Goal: Task Accomplishment & Management: Complete application form

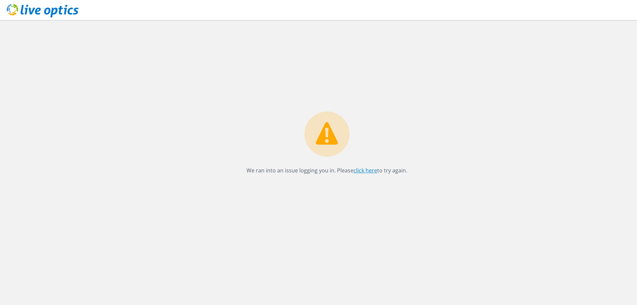
click at [361, 172] on link "click here" at bounding box center [365, 170] width 24 height 7
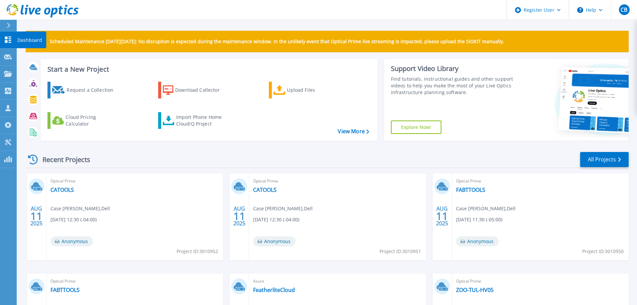
click at [11, 39] on icon at bounding box center [8, 39] width 6 height 6
click at [8, 61] on link "Request Capture Request Capture" at bounding box center [8, 56] width 17 height 17
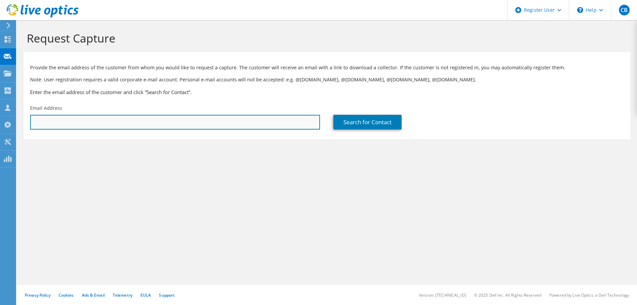
click at [98, 120] on input "text" at bounding box center [175, 122] width 290 height 15
paste input "jsmith@rogerscountysheriff.gov"
type input "jsmith@rogerscountysheriff.gov"
click at [292, 123] on input "[EMAIL_ADDRESS][DOMAIN_NAME]" at bounding box center [175, 122] width 290 height 15
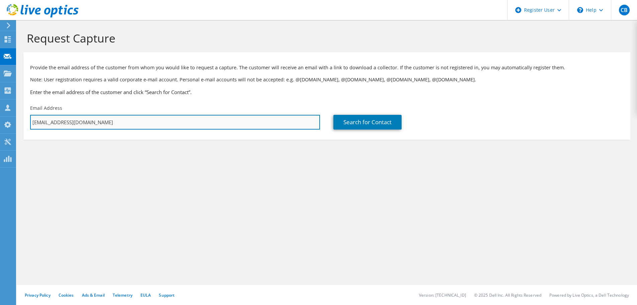
click at [292, 123] on input "[EMAIL_ADDRESS][DOMAIN_NAME]" at bounding box center [175, 122] width 290 height 15
click at [204, 122] on input "text" at bounding box center [175, 122] width 290 height 15
paste input "[EMAIL_ADDRESS][DOMAIN_NAME]"
type input "[EMAIL_ADDRESS][DOMAIN_NAME]"
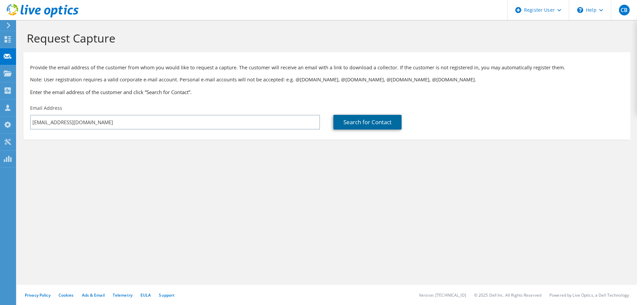
click at [352, 122] on link "Search for Contact" at bounding box center [367, 122] width 68 height 15
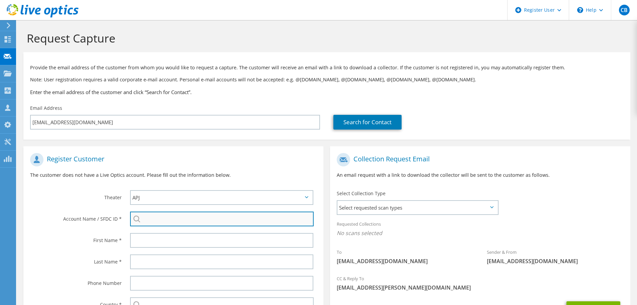
click at [168, 215] on input "search" at bounding box center [222, 218] width 184 height 15
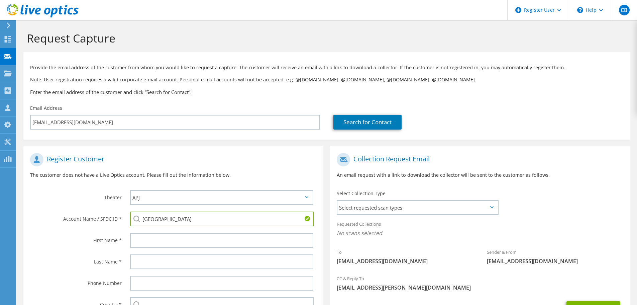
click at [238, 215] on input "Rogers County" at bounding box center [222, 218] width 184 height 15
paste input "595718868"
type input "595718868"
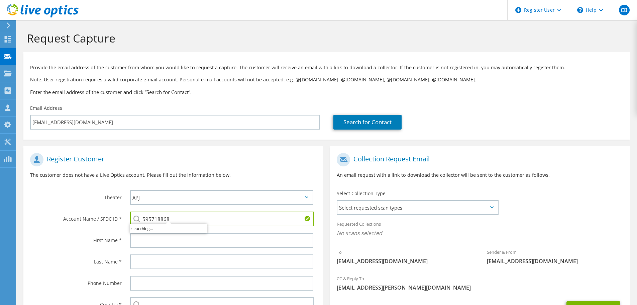
click at [56, 201] on div "Theater" at bounding box center [73, 197] width 100 height 21
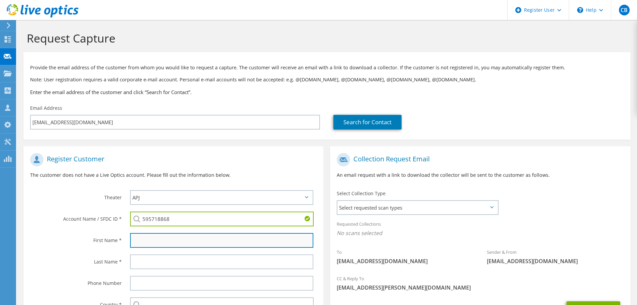
click at [244, 242] on input "text" at bounding box center [221, 240] width 183 height 15
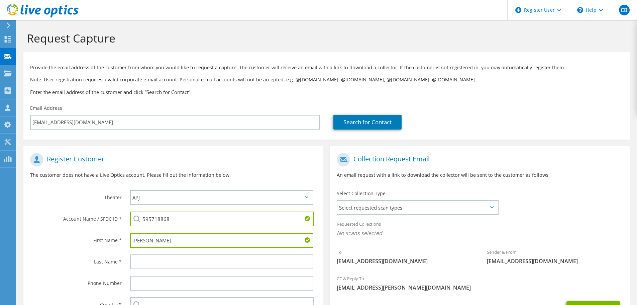
type input "Bronson"
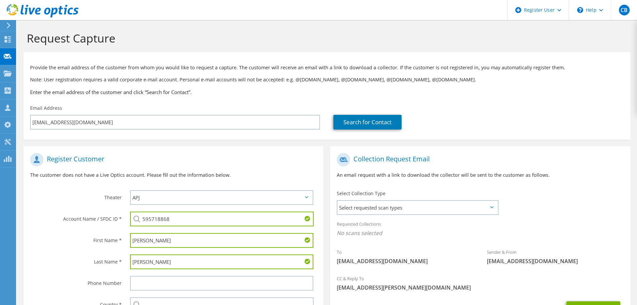
scroll to position [34, 0]
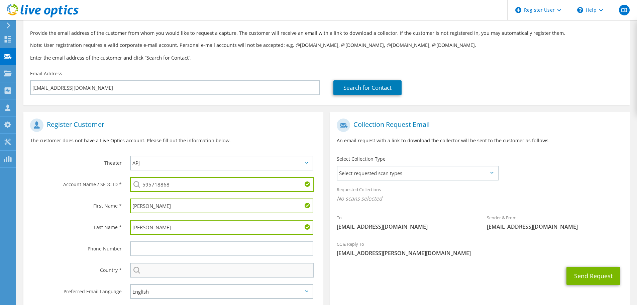
type input "Smith"
click at [177, 275] on input "text" at bounding box center [222, 270] width 184 height 15
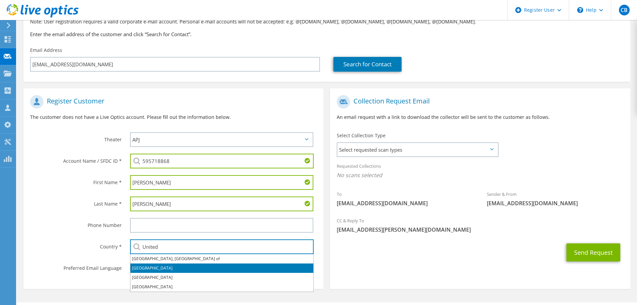
scroll to position [64, 0]
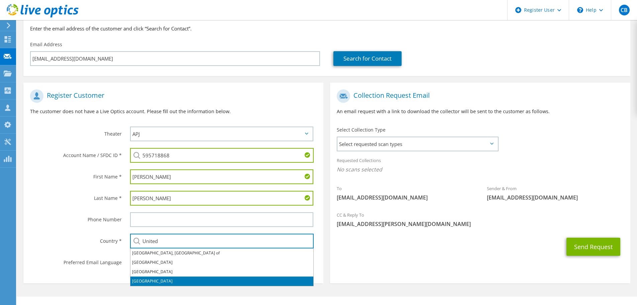
click at [159, 283] on li "[GEOGRAPHIC_DATA]" at bounding box center [221, 280] width 183 height 9
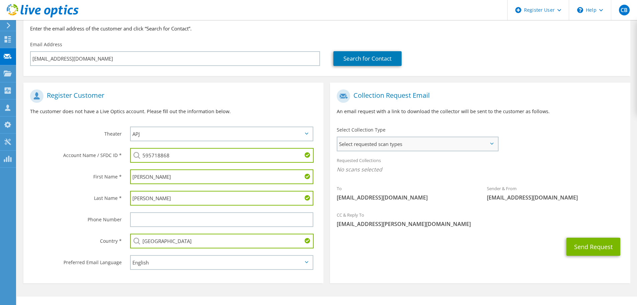
type input "[GEOGRAPHIC_DATA]"
click at [484, 142] on span "Select requested scan types" at bounding box center [417, 143] width 160 height 13
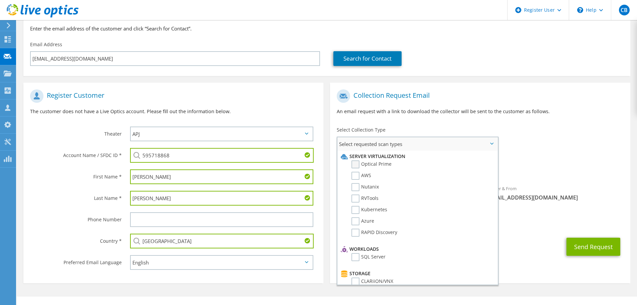
click at [372, 164] on label "Optical Prime" at bounding box center [371, 164] width 40 height 8
click at [0, 0] on input "Optical Prime" at bounding box center [0, 0] width 0 height 0
click at [590, 187] on div "Sender & From liveoptics@liveoptics.com" at bounding box center [555, 194] width 150 height 23
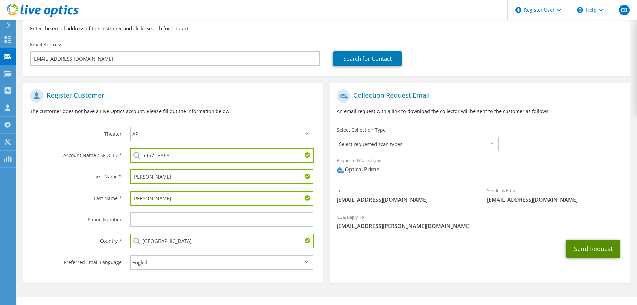
drag, startPoint x: 598, startPoint y: 246, endPoint x: 560, endPoint y: 121, distance: 130.6
click at [563, 121] on section "Collection Request Email An email request with a link to download the collector…" at bounding box center [480, 183] width 300 height 200
click at [494, 141] on span "Select requested scan types" at bounding box center [417, 143] width 160 height 13
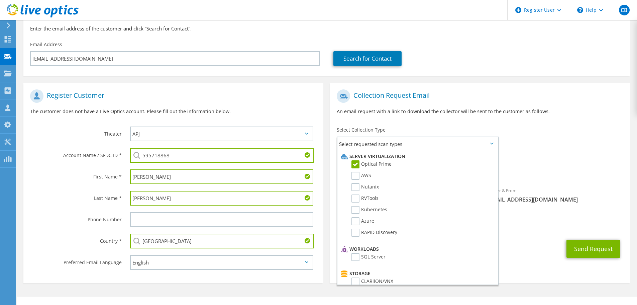
drag, startPoint x: 548, startPoint y: 145, endPoint x: 564, endPoint y: 181, distance: 38.6
click at [548, 145] on div "To jsmith@rogerscountysheriff.gov Sender & From liveoptics@liveoptics.com" at bounding box center [480, 148] width 300 height 124
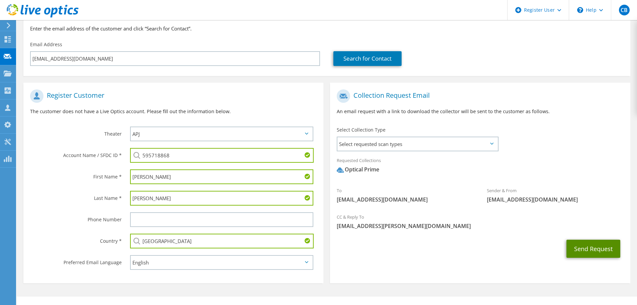
click at [594, 246] on button "Send Request" at bounding box center [593, 248] width 54 height 18
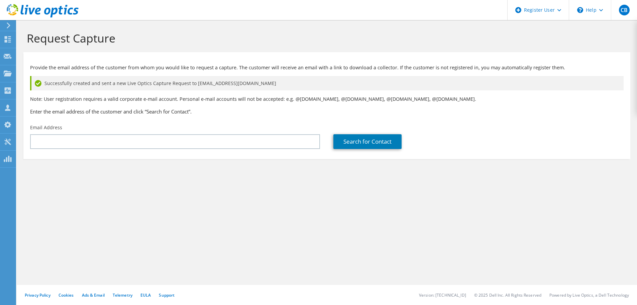
drag, startPoint x: 263, startPoint y: 82, endPoint x: 192, endPoint y: 85, distance: 71.6
click at [192, 85] on div "Successfully created and sent a new Live Optics Capture Request to [EMAIL_ADDRE…" at bounding box center [327, 83] width 594 height 14
copy span "[EMAIL_ADDRESS][DOMAIN_NAME]"
